Goal: Task Accomplishment & Management: Complete application form

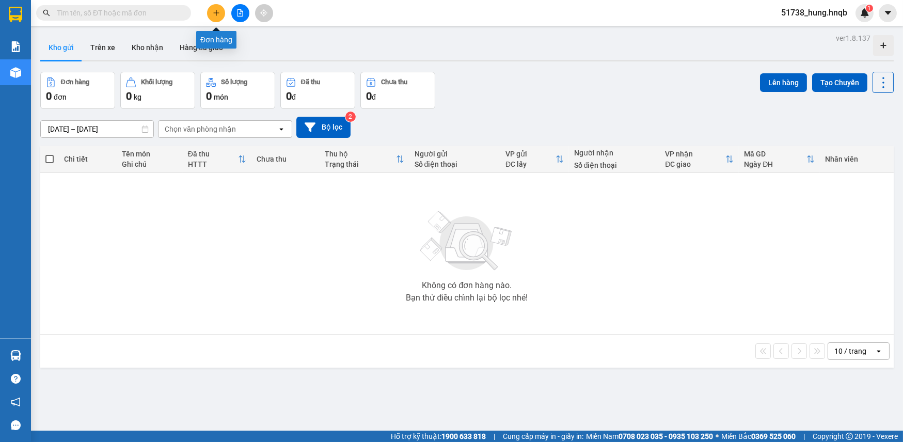
click at [213, 13] on icon "plus" at bounding box center [216, 12] width 6 height 1
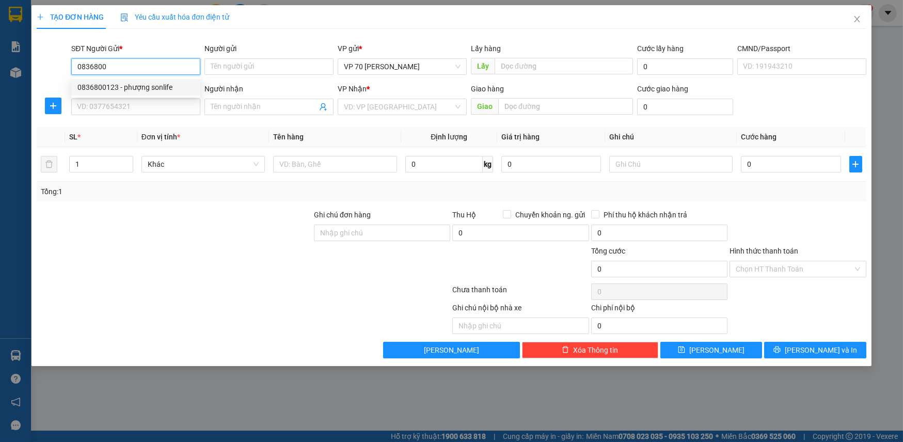
click at [104, 84] on div "0836800123 - phượng sonlife" at bounding box center [135, 87] width 117 height 11
type input "0836800123"
type input "phượng sonlife"
type input "vực vòng [GEOGRAPHIC_DATA]"
type input "0836800123"
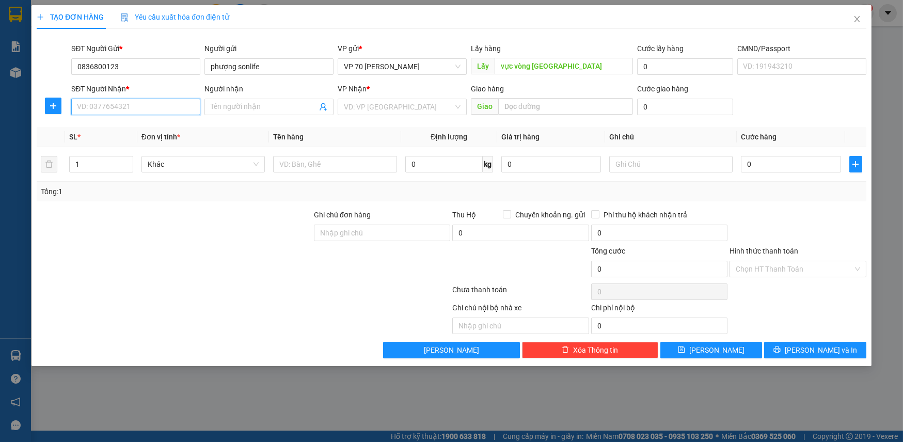
click at [110, 106] on input "SĐT Người Nhận *" at bounding box center [135, 107] width 129 height 17
click at [153, 134] on div "0919745669 - cty xây dựng quang trương" at bounding box center [144, 127] width 147 height 17
type input "0919745669"
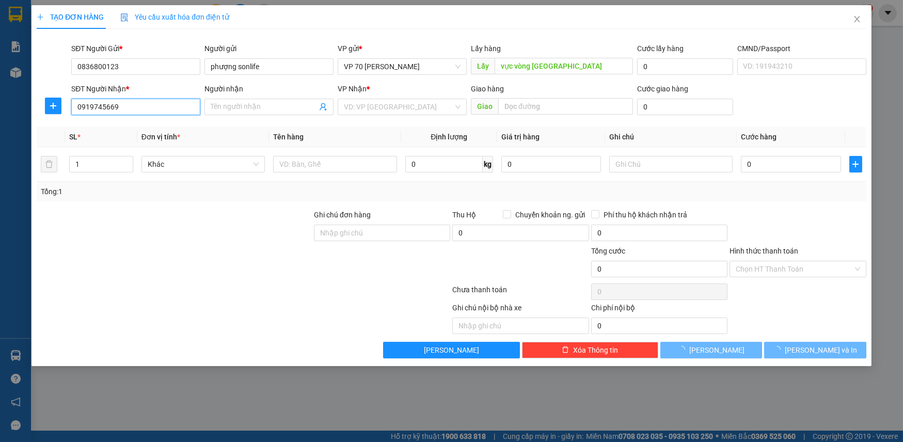
type input "cty xây dựng quang trương"
type input "ub phong hóa"
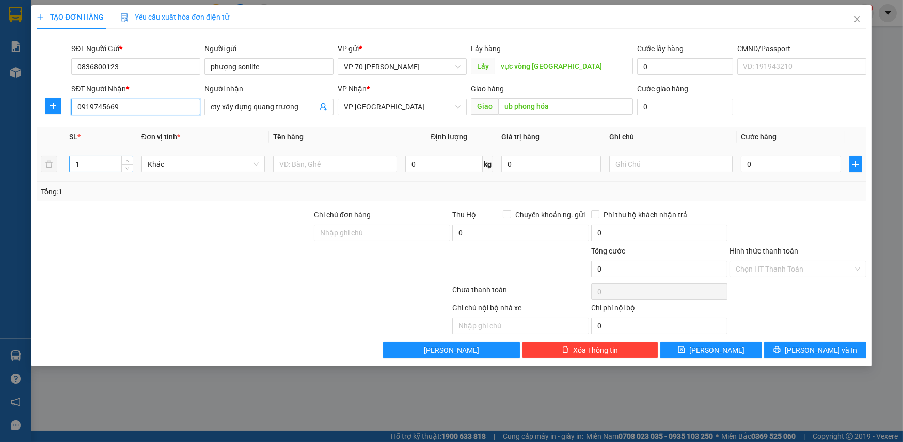
type input "0919745669"
click at [97, 160] on input "1" at bounding box center [101, 164] width 63 height 15
type input "28"
click at [358, 167] on input "text" at bounding box center [335, 164] width 124 height 17
type input "sơn"
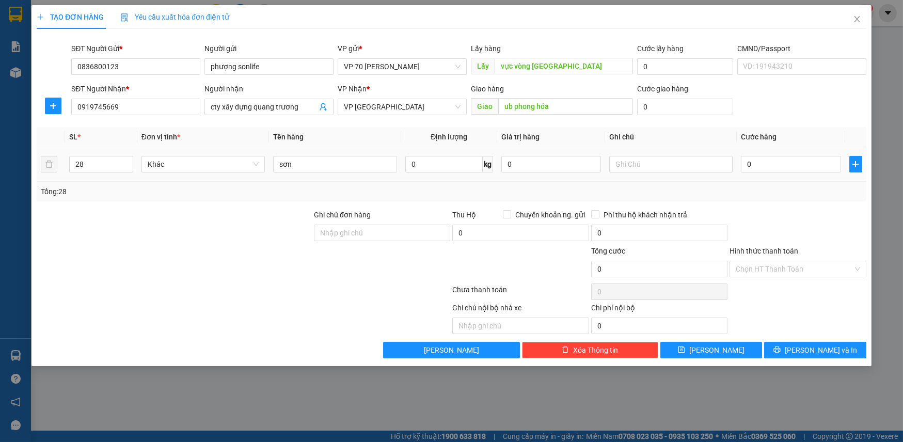
click at [792, 174] on div "0" at bounding box center [791, 164] width 100 height 21
click at [791, 164] on input "0" at bounding box center [791, 164] width 100 height 17
type input "8"
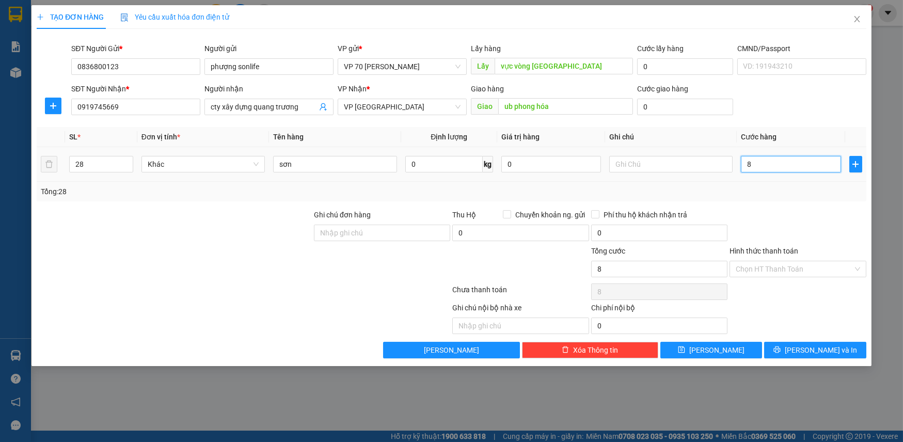
type input "84"
type input "840"
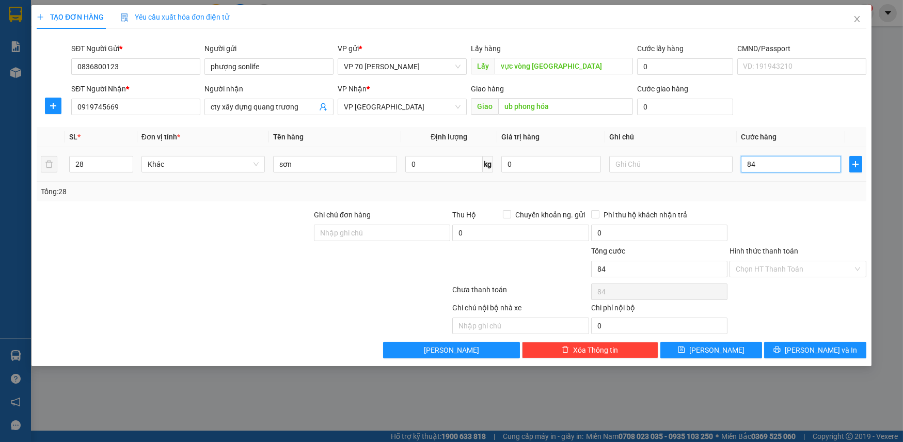
type input "840"
type input "8.400"
type input "84.000"
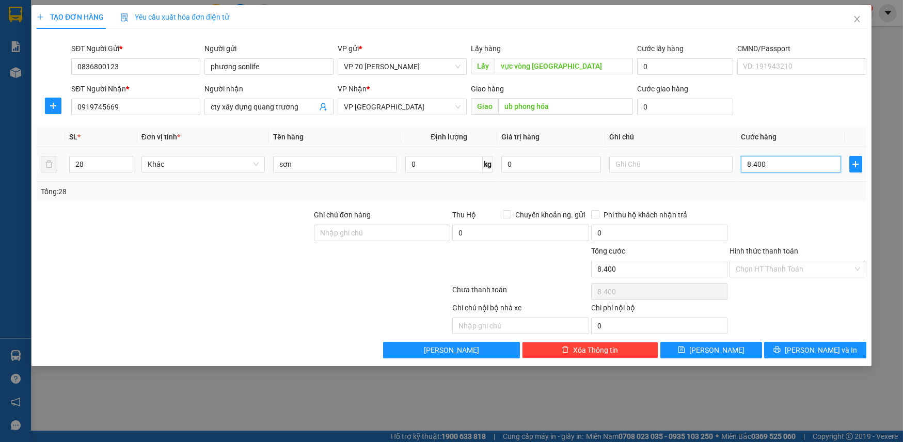
type input "84.000"
type input "840.000"
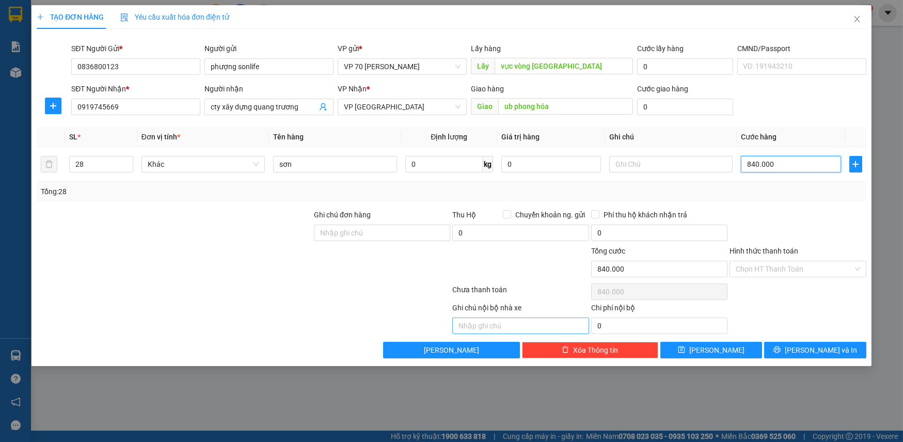
type input "840.000"
click at [480, 325] on input "text" at bounding box center [520, 326] width 136 height 17
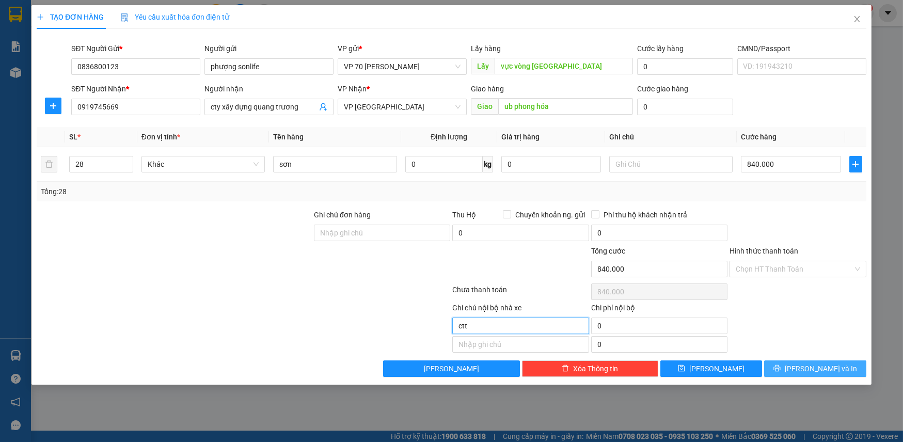
type input "ctt"
click at [832, 363] on span "[PERSON_NAME] và In" at bounding box center [821, 368] width 72 height 11
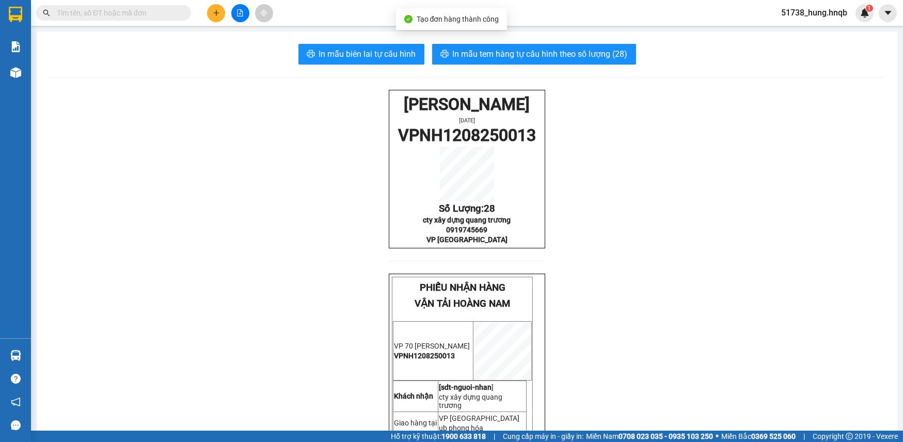
click at [540, 37] on div "In mẫu biên lai tự cấu hình In mẫu tem hàng tự cấu hình theo số lượng (28) HOÀN…" at bounding box center [467, 315] width 861 height 566
click at [324, 49] on span "In mẫu biên lai tự cấu hình" at bounding box center [367, 54] width 97 height 13
click at [385, 60] on span "In mẫu biên lai tự cấu hình" at bounding box center [367, 54] width 97 height 13
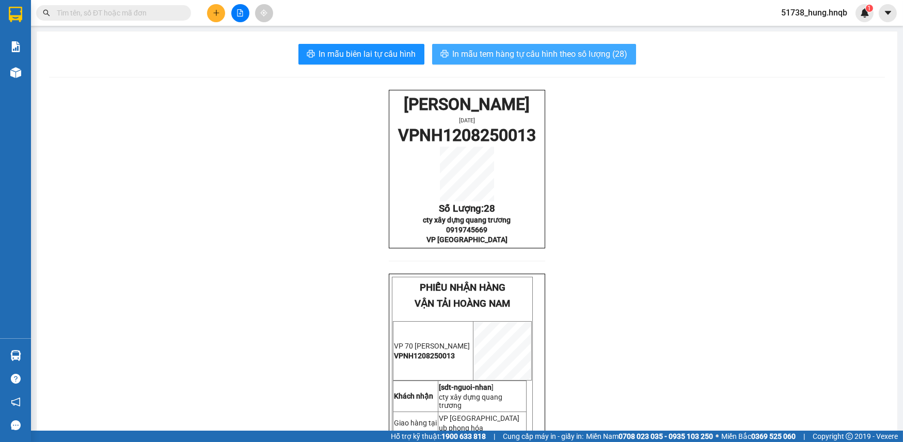
click at [490, 46] on button "In mẫu tem hàng tự cấu hình theo số lượng (28)" at bounding box center [534, 54] width 204 height 21
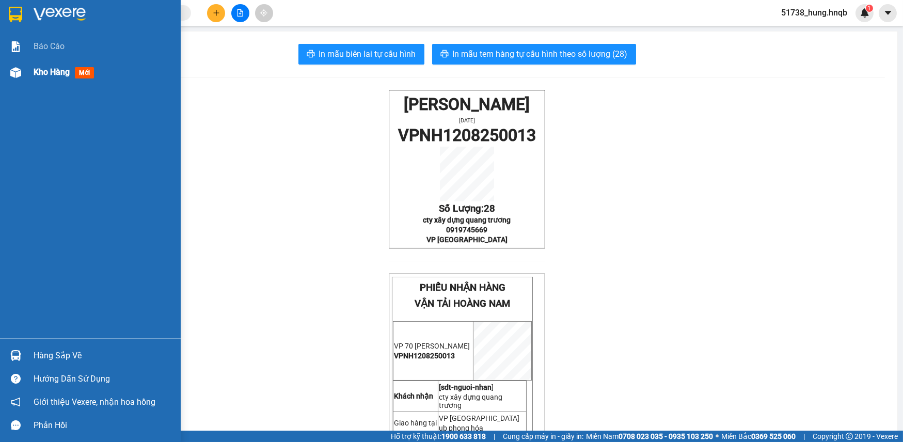
click at [15, 77] on img at bounding box center [15, 72] width 11 height 11
